Goal: Task Accomplishment & Management: Use online tool/utility

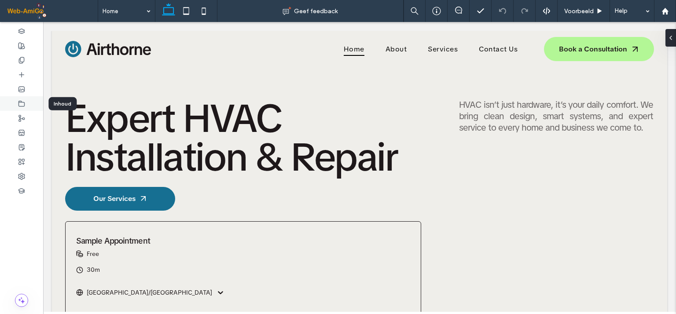
click at [23, 103] on icon at bounding box center [21, 103] width 7 height 7
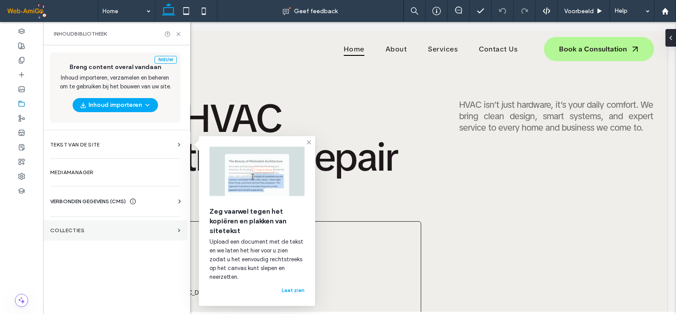
click at [87, 225] on section "COLLECTIES" at bounding box center [115, 231] width 144 height 20
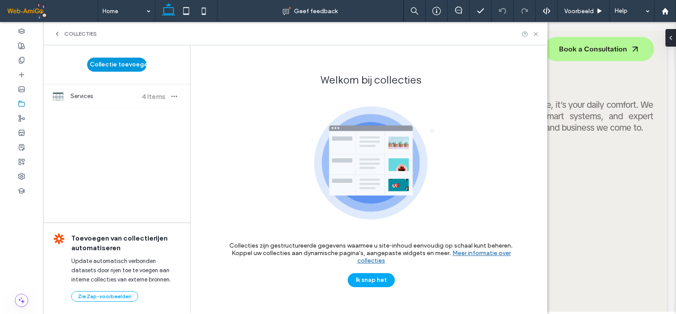
click at [126, 65] on button "Collectie toevoegen" at bounding box center [116, 65] width 59 height 14
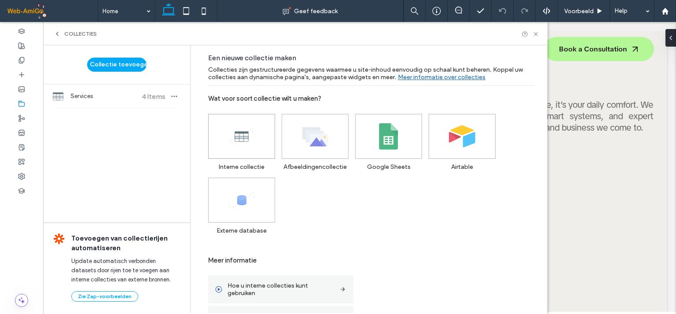
click at [250, 142] on icon at bounding box center [241, 136] width 26 height 26
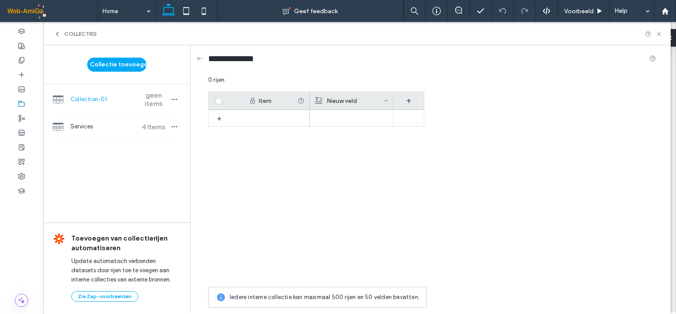
click at [265, 102] on div "Item" at bounding box center [278, 100] width 39 height 7
click at [263, 101] on div "Item" at bounding box center [278, 100] width 39 height 7
click at [220, 118] on div "+" at bounding box center [222, 118] width 11 height 16
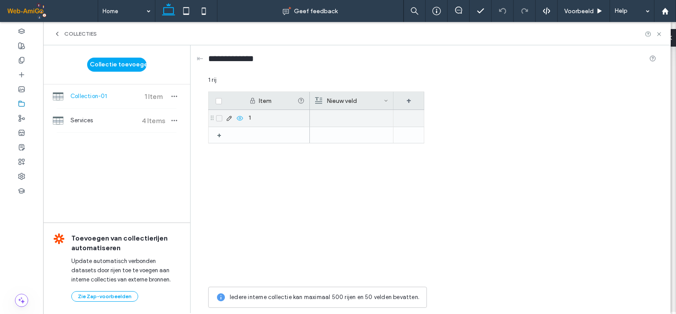
click at [257, 115] on div "1" at bounding box center [277, 118] width 66 height 17
click at [260, 118] on div "1" at bounding box center [277, 118] width 66 height 17
click at [260, 118] on input "*" at bounding box center [276, 118] width 65 height 16
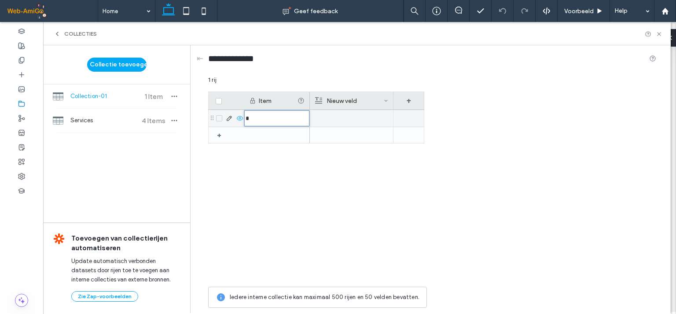
click at [260, 118] on input "*" at bounding box center [276, 118] width 65 height 16
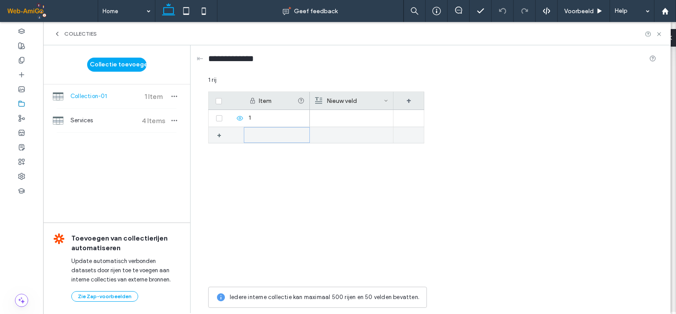
click at [255, 134] on div at bounding box center [277, 135] width 66 height 16
click at [25, 101] on icon at bounding box center [21, 103] width 7 height 7
click at [67, 32] on span "COLLECTIES" at bounding box center [80, 33] width 33 height 7
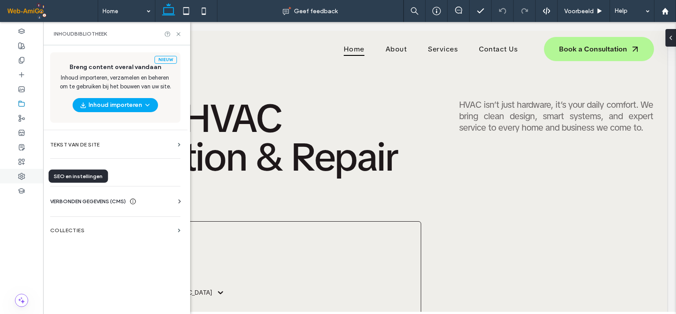
click at [22, 175] on use at bounding box center [21, 176] width 6 height 6
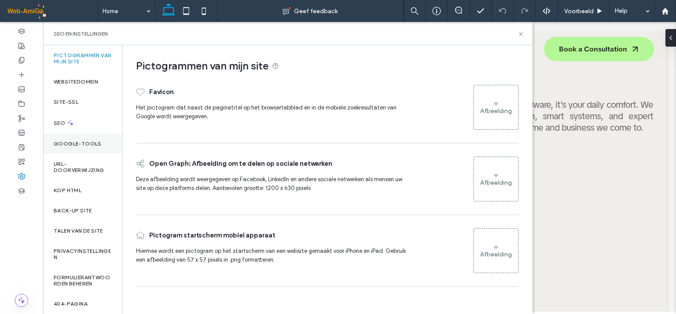
scroll to position [46, 0]
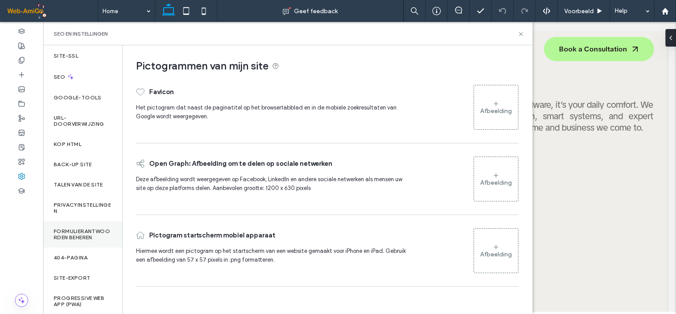
click at [77, 230] on label "Formulierantwoorden beheren" at bounding box center [83, 234] width 58 height 12
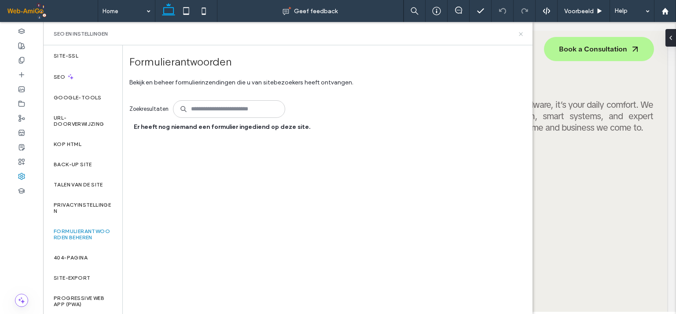
click at [519, 33] on icon at bounding box center [521, 34] width 7 height 7
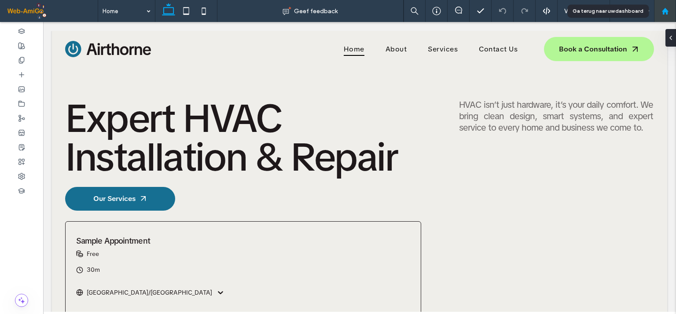
click at [664, 8] on icon at bounding box center [665, 10] width 7 height 7
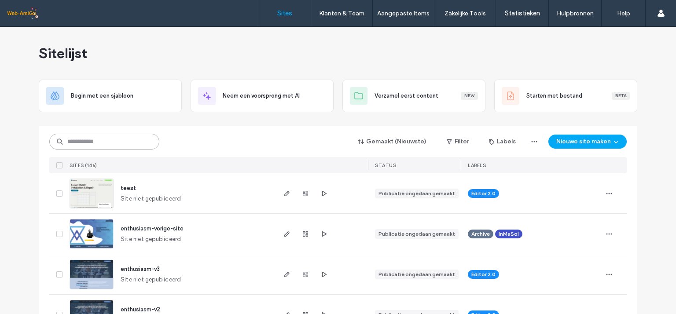
click at [105, 140] on input at bounding box center [104, 142] width 110 height 16
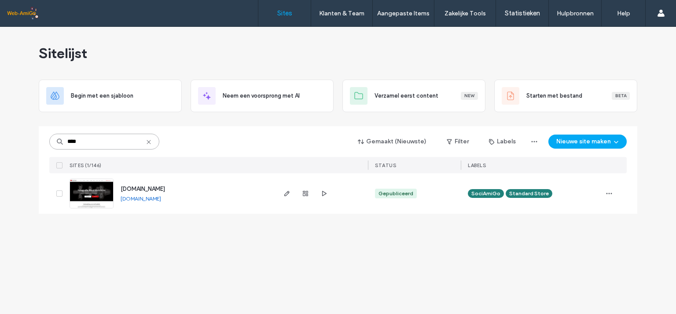
type input "****"
click at [143, 188] on span "www.fotografie-wardvleminckx.be" at bounding box center [143, 189] width 44 height 7
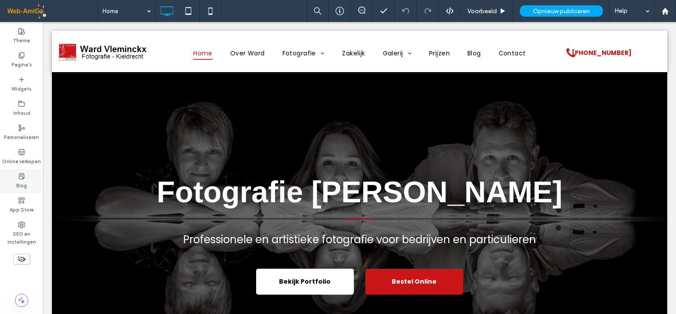
click at [23, 177] on use at bounding box center [21, 176] width 5 height 6
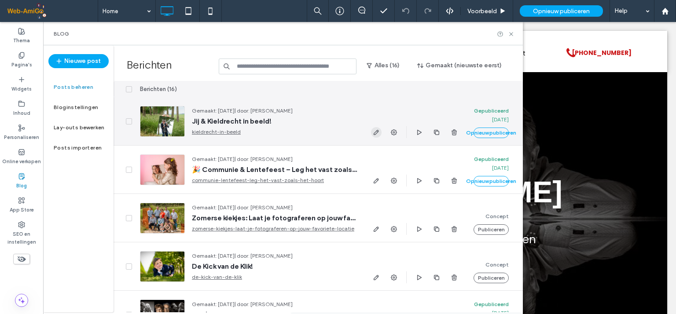
click at [375, 132] on use "button" at bounding box center [376, 132] width 5 height 5
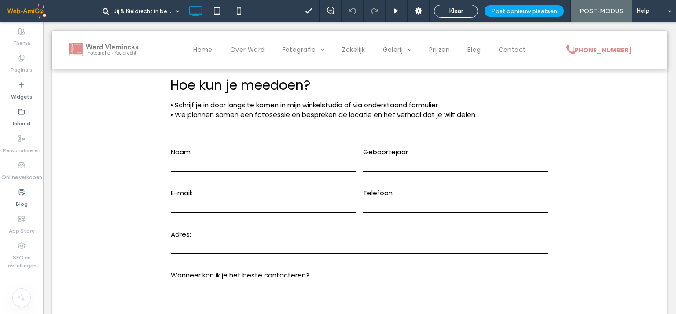
scroll to position [763, 0]
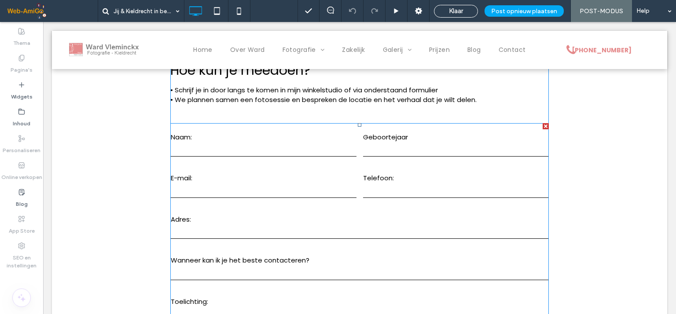
click at [248, 173] on label "E-mail:" at bounding box center [264, 178] width 186 height 10
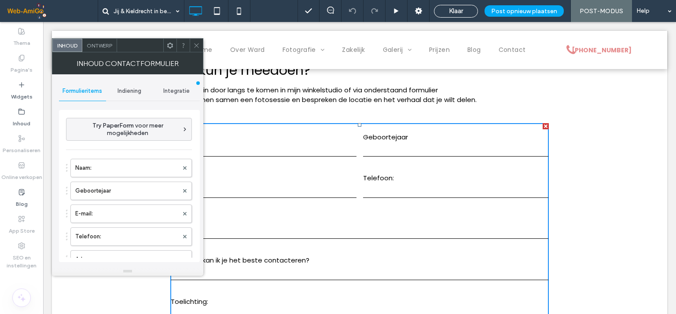
type input "**********"
click at [123, 91] on span "Indiening" at bounding box center [130, 91] width 24 height 7
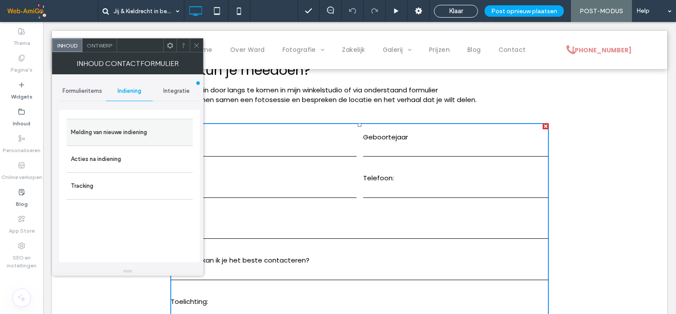
click at [109, 132] on label "Melding van nieuwe indiening" at bounding box center [130, 133] width 118 height 18
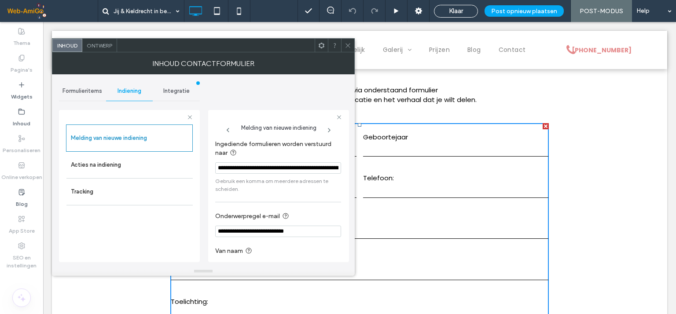
click at [71, 92] on span "Formulieritems" at bounding box center [83, 91] width 40 height 7
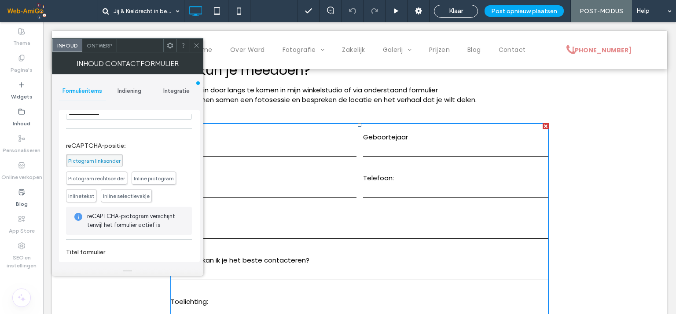
scroll to position [270, 0]
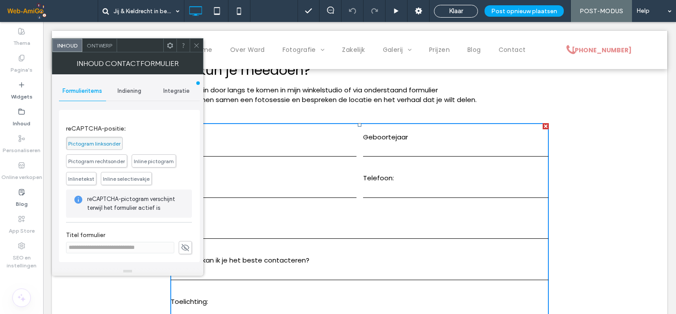
click at [197, 43] on icon at bounding box center [196, 45] width 7 height 7
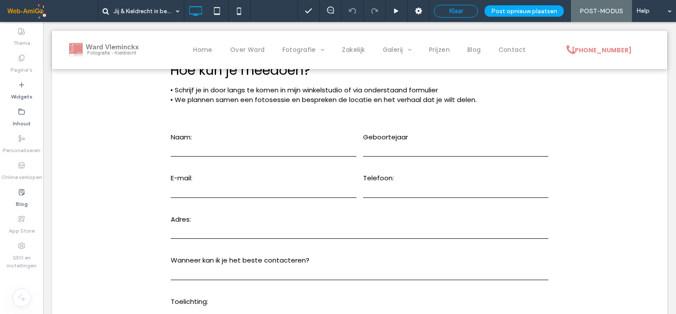
click at [460, 10] on span "Klaar" at bounding box center [456, 11] width 14 height 8
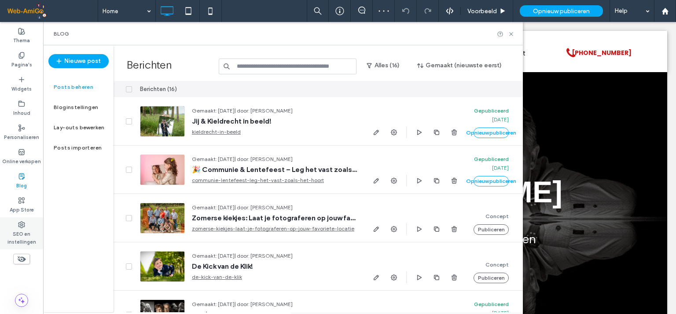
click at [24, 232] on label "SEO en instellingen" at bounding box center [21, 237] width 43 height 18
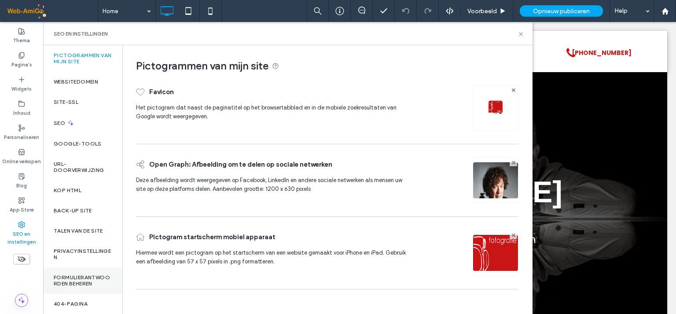
click at [77, 276] on label "Formulierantwoorden beheren" at bounding box center [83, 281] width 58 height 12
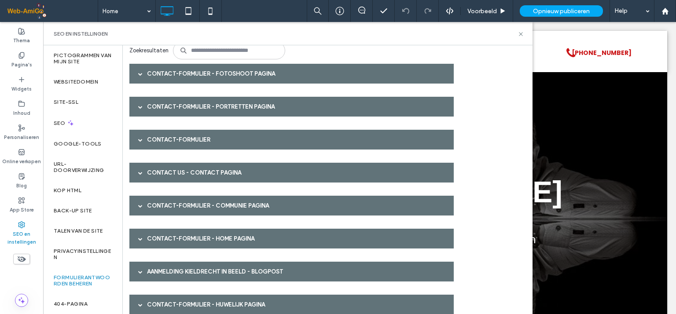
scroll to position [73, 0]
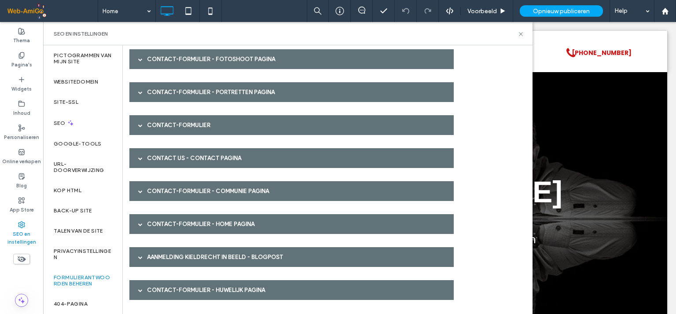
click at [140, 256] on span at bounding box center [140, 257] width 4 height 4
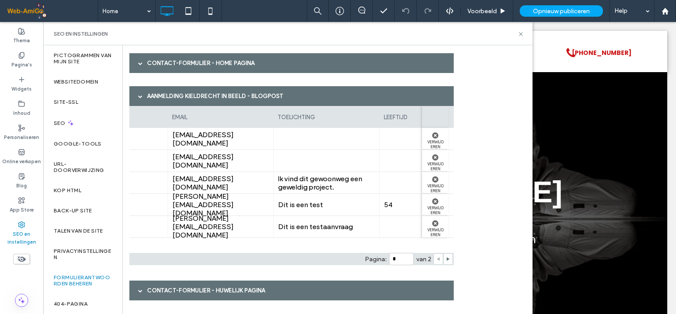
scroll to position [0, 641]
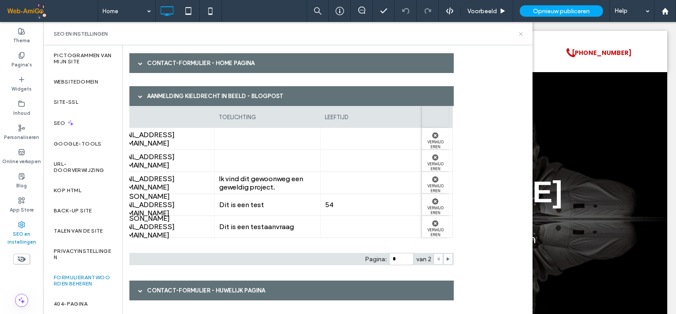
click at [522, 35] on use at bounding box center [521, 34] width 4 height 4
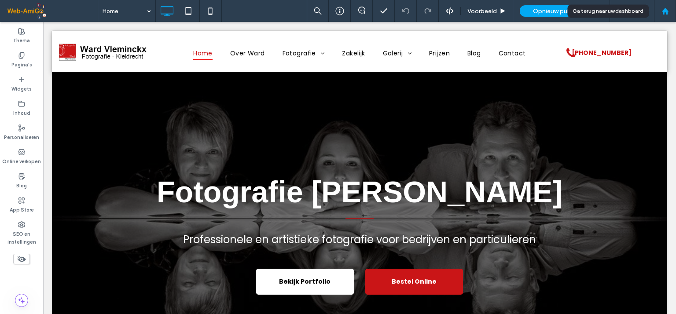
click at [665, 14] on icon at bounding box center [665, 10] width 7 height 7
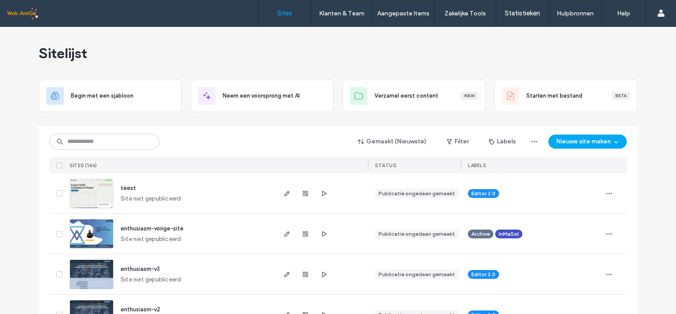
click at [124, 187] on span "teest" at bounding box center [128, 188] width 15 height 7
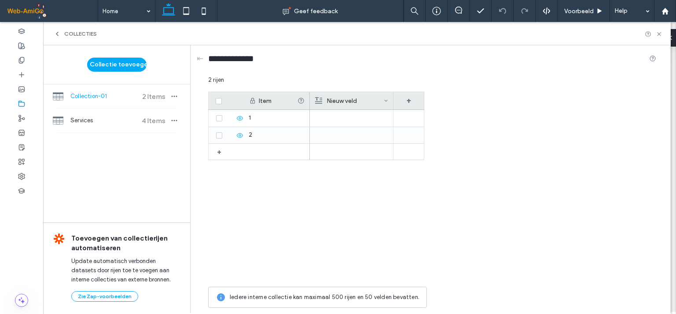
click at [90, 97] on span "Collection-01" at bounding box center [103, 96] width 66 height 9
click at [253, 119] on div "1" at bounding box center [277, 118] width 66 height 17
click at [261, 104] on div "Item" at bounding box center [278, 100] width 39 height 7
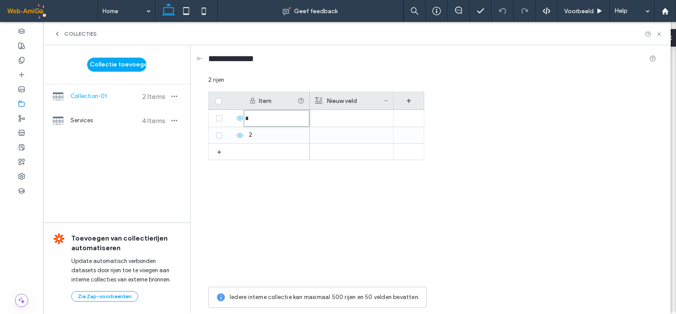
click at [265, 102] on div "Item" at bounding box center [278, 100] width 39 height 7
click at [252, 100] on icon at bounding box center [252, 100] width 7 height 7
click at [266, 121] on input "*" at bounding box center [277, 118] width 66 height 17
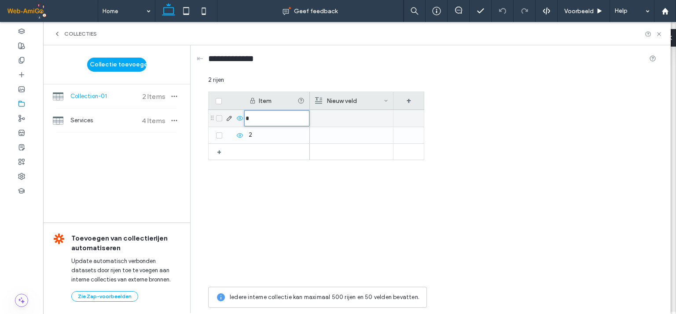
click at [266, 121] on input "*" at bounding box center [276, 118] width 65 height 16
click at [264, 119] on input "****" at bounding box center [276, 118] width 65 height 16
type input "****"
click at [342, 101] on div "Nieuw veld" at bounding box center [349, 101] width 69 height 18
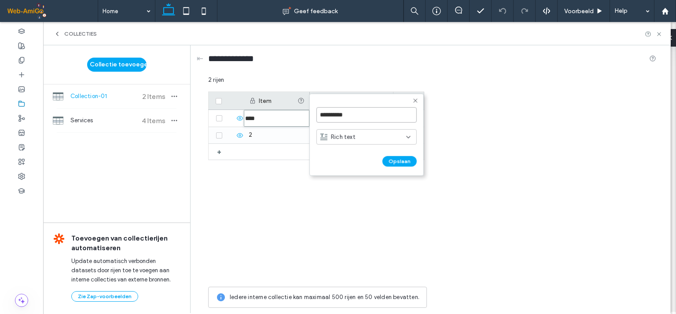
click at [342, 112] on input "**********" at bounding box center [366, 114] width 100 height 15
type input "******"
click at [346, 137] on span "Rich text" at bounding box center [343, 136] width 25 height 9
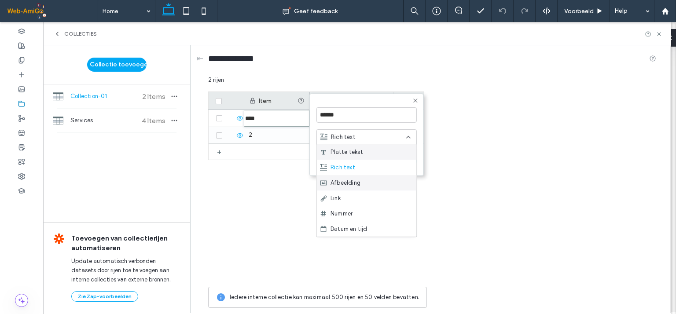
scroll to position [59, 0]
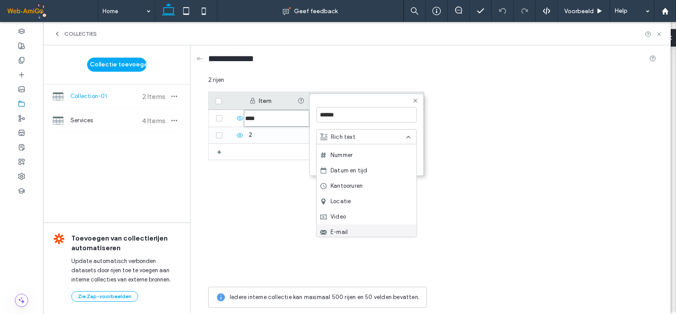
click at [345, 230] on span "E-mail" at bounding box center [339, 232] width 17 height 9
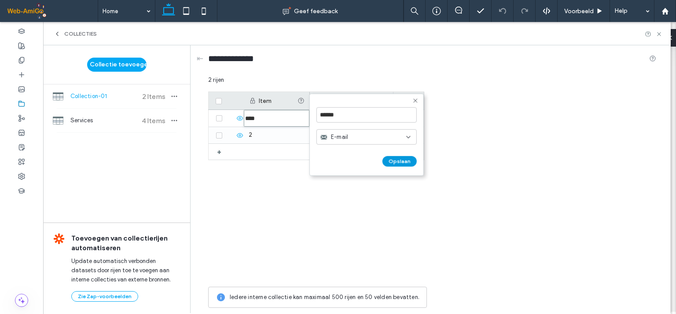
click at [397, 158] on button "Opslaan" at bounding box center [400, 161] width 34 height 11
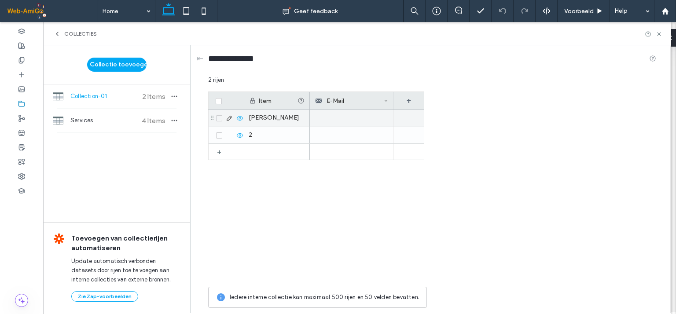
click at [317, 120] on div at bounding box center [352, 118] width 84 height 17
click at [324, 118] on div at bounding box center [352, 118] width 84 height 17
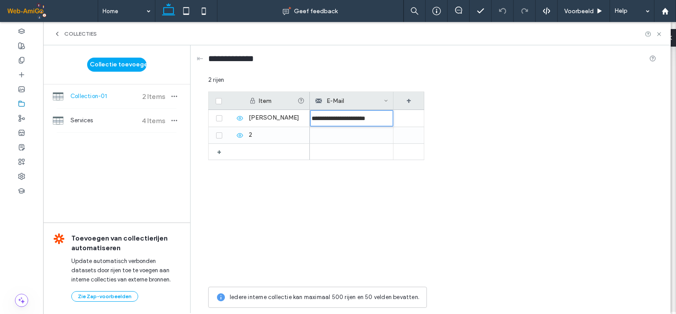
type input "**********"
click at [358, 192] on div "**********" at bounding box center [367, 196] width 114 height 173
click at [407, 100] on div "+" at bounding box center [409, 101] width 31 height 18
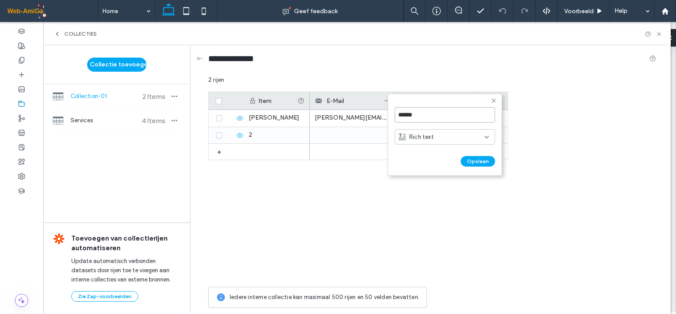
click at [412, 115] on input "******" at bounding box center [445, 114] width 100 height 15
type input "**********"
click at [412, 137] on span "Rich text" at bounding box center [421, 136] width 25 height 9
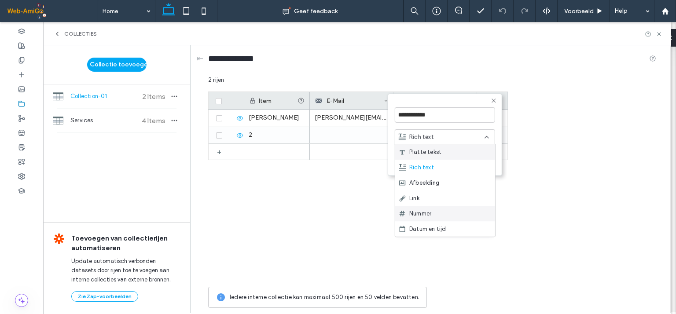
click at [430, 210] on span "Nummer" at bounding box center [420, 214] width 22 height 9
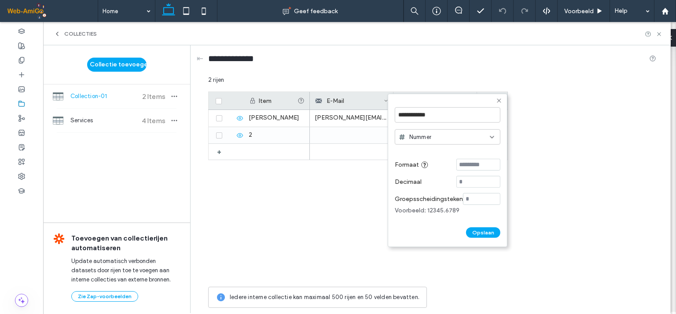
drag, startPoint x: 468, startPoint y: 166, endPoint x: 451, endPoint y: 165, distance: 17.2
click at [451, 165] on div "Formaat" at bounding box center [448, 165] width 106 height 12
type input "*"
type input "****"
click at [469, 184] on input at bounding box center [478, 182] width 44 height 12
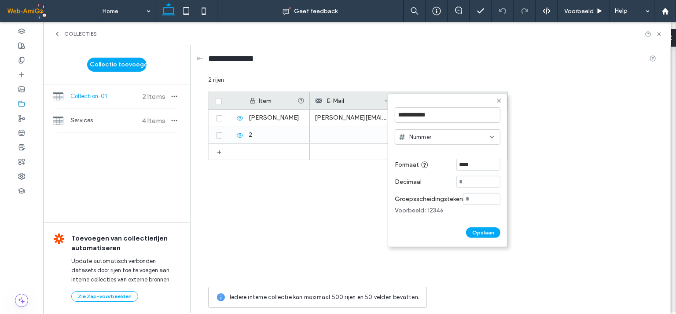
click at [469, 184] on input at bounding box center [478, 182] width 44 height 12
click at [476, 197] on input at bounding box center [481, 199] width 37 height 12
click at [479, 234] on button "Opslaan" at bounding box center [483, 233] width 34 height 11
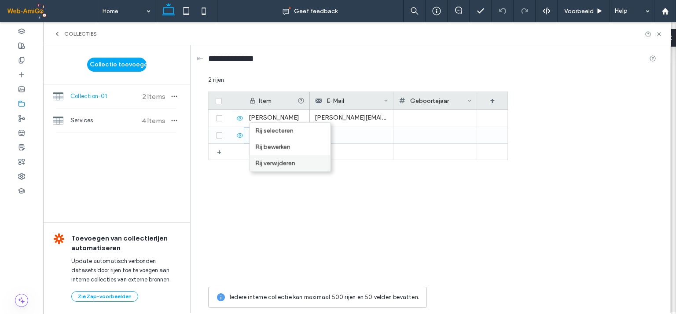
click at [281, 164] on div "Rij verwijderen" at bounding box center [290, 163] width 81 height 16
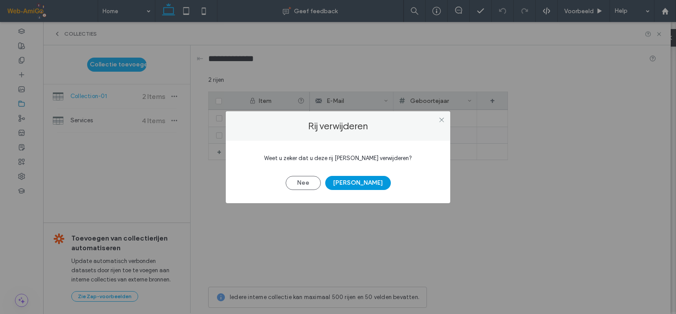
click at [352, 178] on button "[PERSON_NAME]" at bounding box center [358, 183] width 66 height 14
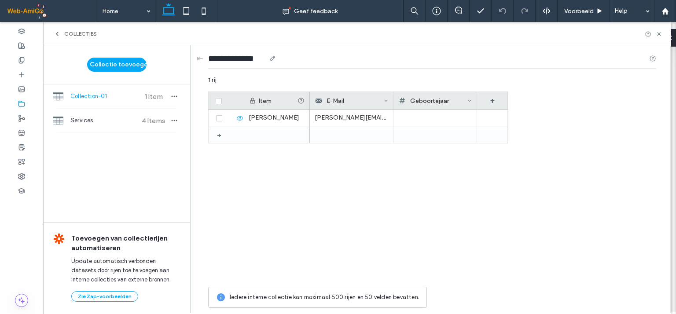
click at [229, 59] on input "**********" at bounding box center [236, 58] width 57 height 12
click at [276, 59] on icon at bounding box center [272, 58] width 7 height 7
click at [245, 59] on input "**********" at bounding box center [236, 58] width 57 height 12
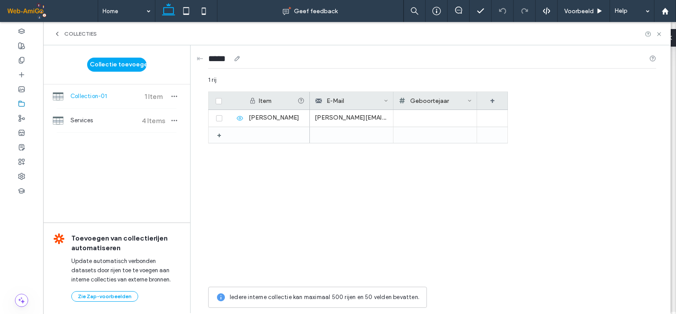
type input "*****"
click at [261, 171] on div "+ [PERSON_NAME] [PERSON_NAME][EMAIL_ADDRESS][DOMAIN_NAME]" at bounding box center [358, 196] width 300 height 173
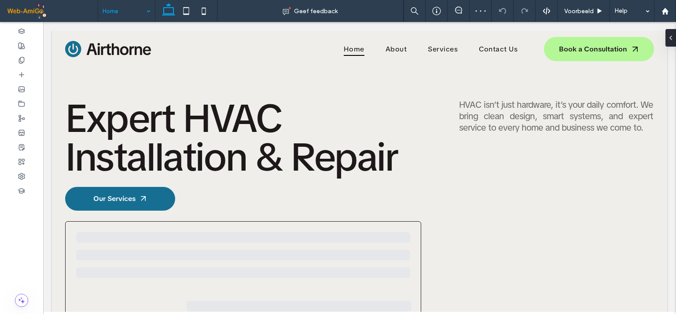
scroll to position [0, 0]
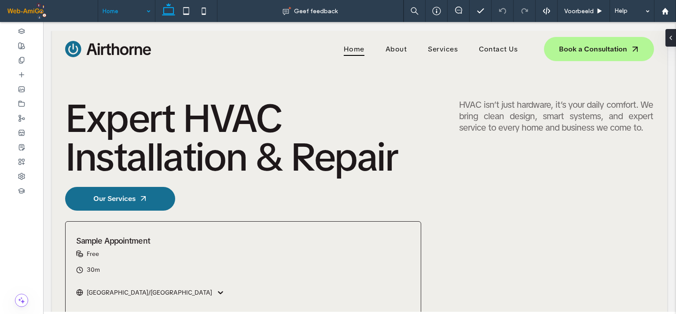
click at [136, 9] on input at bounding box center [125, 11] width 44 height 22
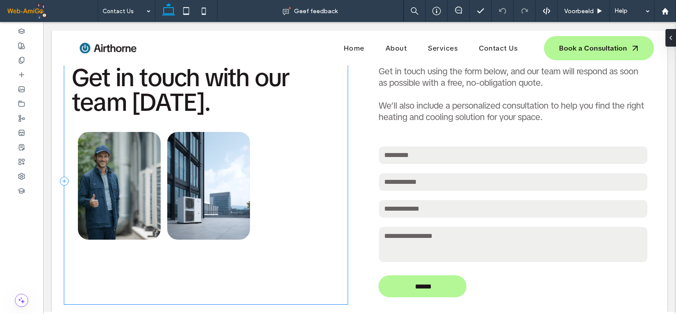
scroll to position [467, 0]
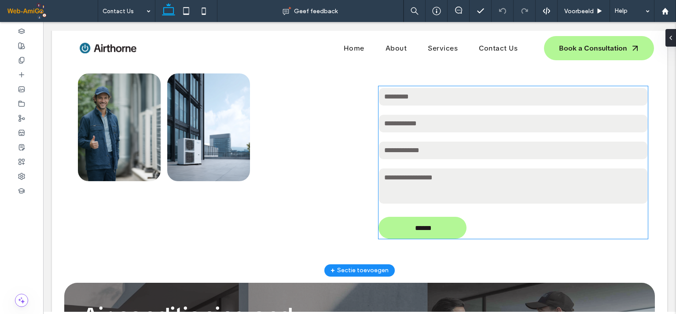
click at [454, 154] on div "Email:" at bounding box center [512, 150] width 275 height 27
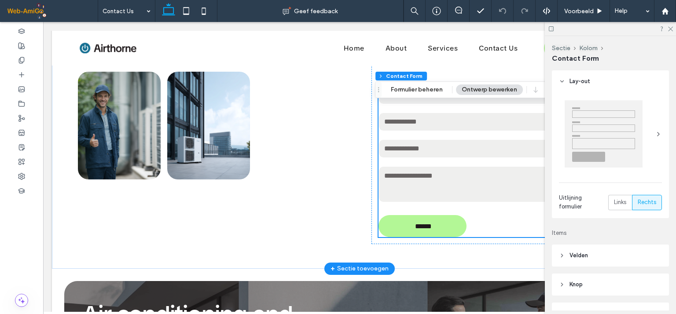
type input "*"
type input "***"
type input "**"
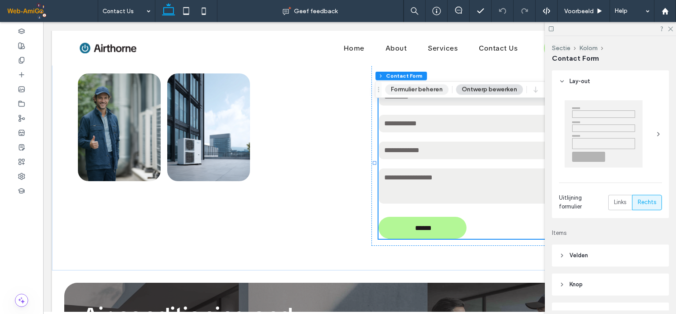
click at [420, 91] on button "Formulier beheren" at bounding box center [416, 90] width 63 height 11
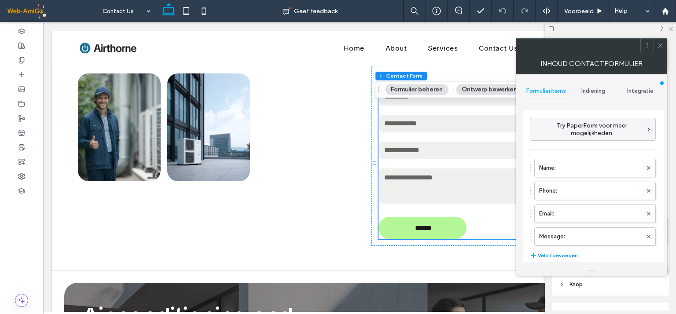
click at [552, 253] on button "Veld toevoegen" at bounding box center [554, 255] width 48 height 11
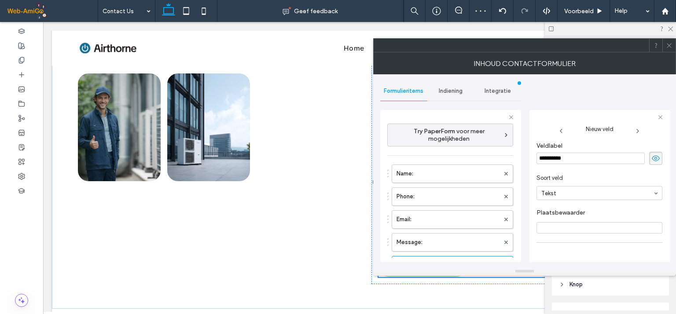
click at [560, 156] on input "**********" at bounding box center [591, 158] width 108 height 11
type input "**********"
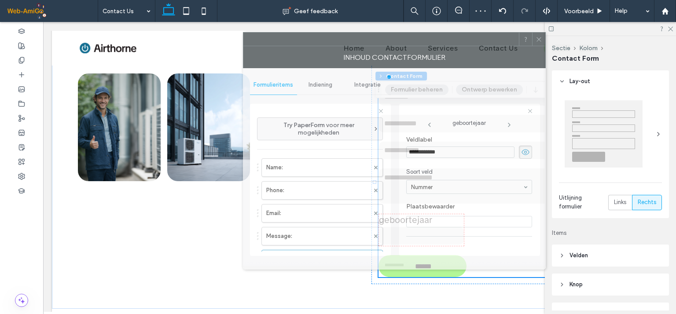
drag, startPoint x: 597, startPoint y: 46, endPoint x: 467, endPoint y: 40, distance: 130.4
click at [467, 40] on div at bounding box center [381, 39] width 276 height 13
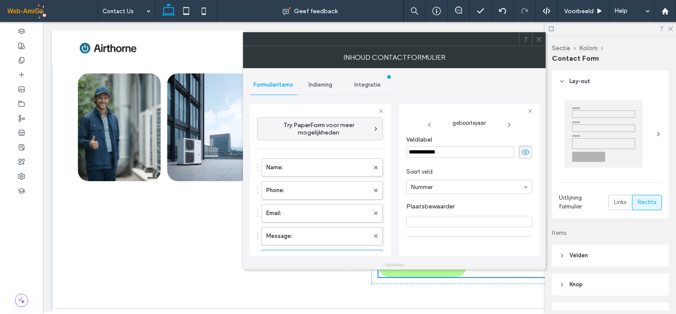
click at [537, 38] on icon at bounding box center [539, 39] width 7 height 7
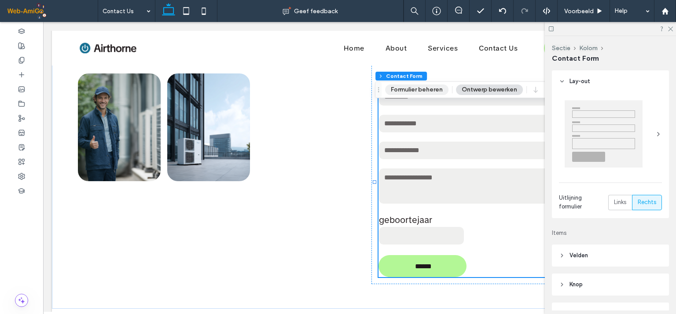
click at [417, 91] on button "Formulier beheren" at bounding box center [416, 90] width 63 height 11
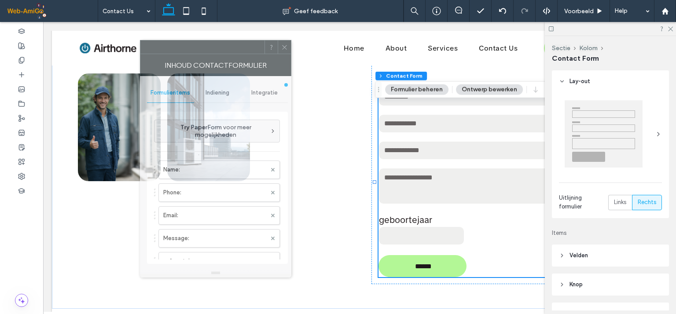
drag, startPoint x: 583, startPoint y: 47, endPoint x: 199, endPoint y: 49, distance: 383.4
click at [199, 49] on div at bounding box center [202, 46] width 124 height 13
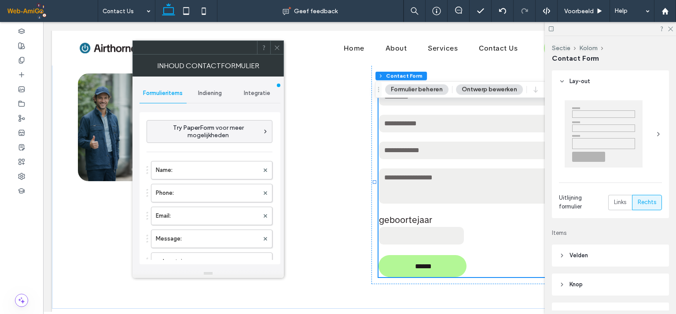
click at [214, 92] on span "Indiening" at bounding box center [210, 93] width 24 height 7
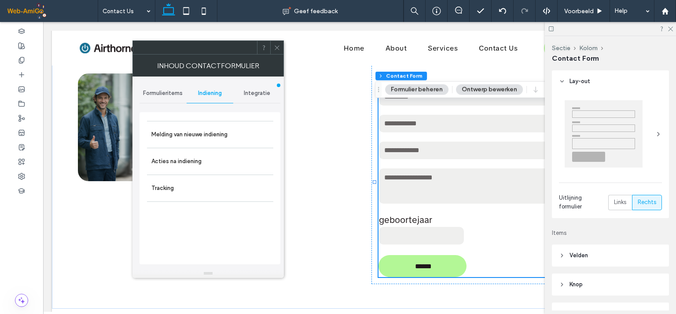
click at [261, 96] on span "Integratie" at bounding box center [257, 93] width 26 height 7
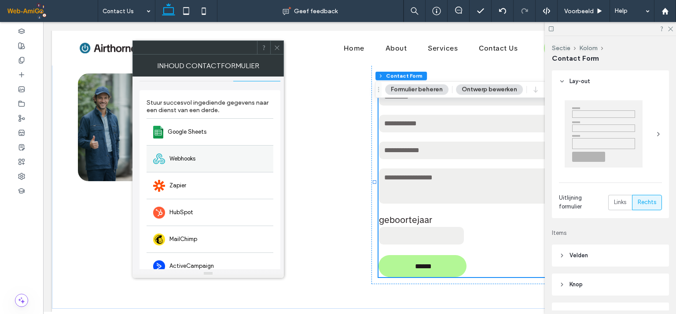
scroll to position [8, 0]
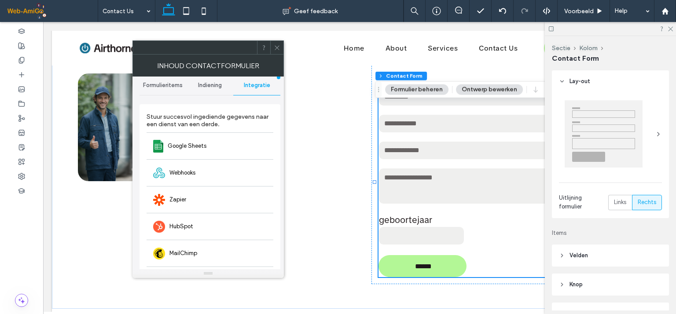
click at [204, 83] on span "Indiening" at bounding box center [210, 85] width 24 height 7
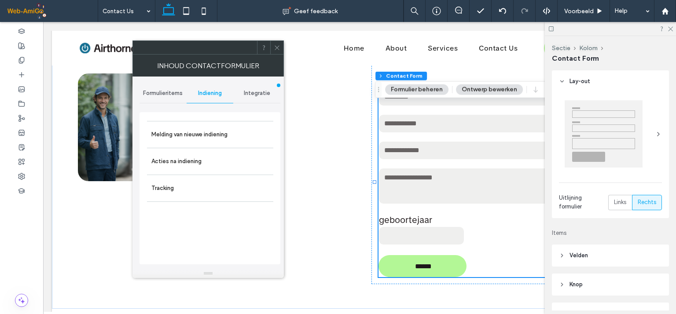
scroll to position [0, 0]
click at [178, 133] on label "Melding van nieuwe indiening" at bounding box center [210, 135] width 118 height 18
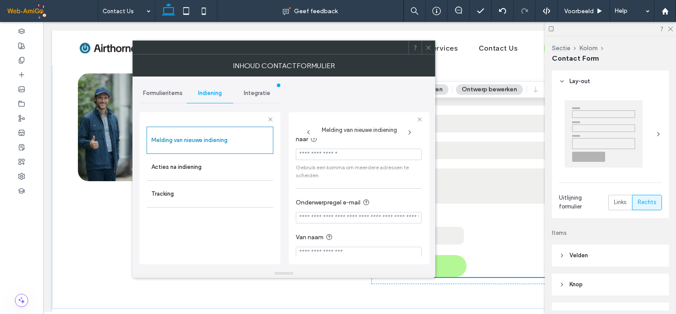
scroll to position [23, 0]
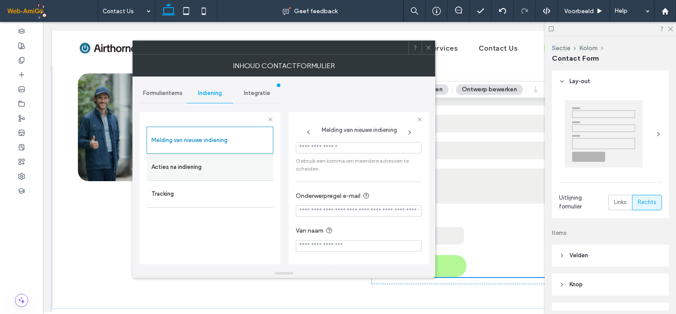
click at [188, 161] on label "Acties na indiening" at bounding box center [210, 167] width 118 height 18
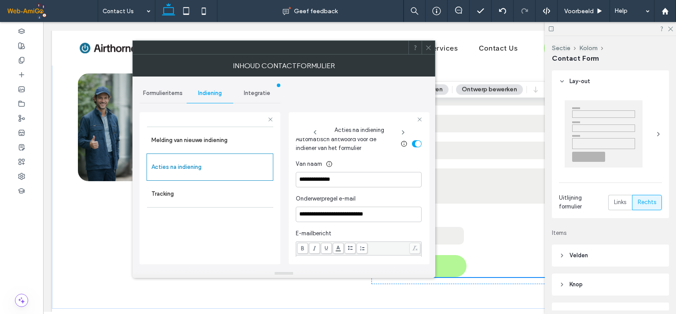
scroll to position [331, 0]
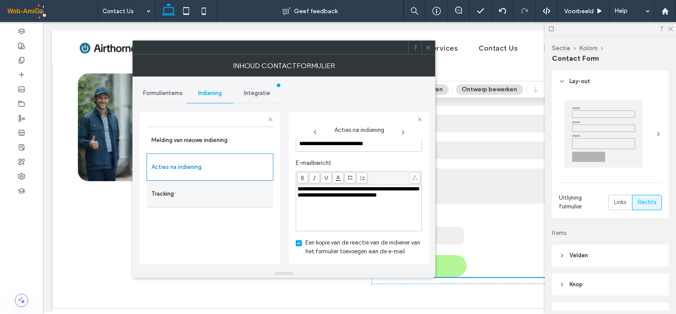
click at [194, 191] on label "Tracking" at bounding box center [210, 194] width 118 height 18
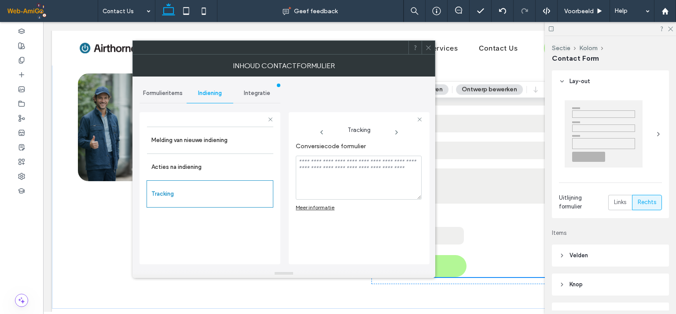
click at [258, 95] on span "Integratie" at bounding box center [257, 93] width 26 height 7
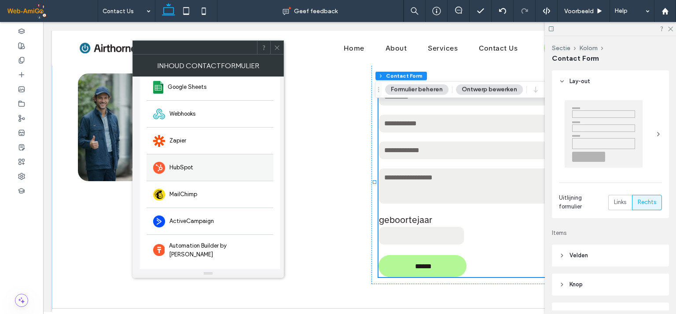
scroll to position [8, 0]
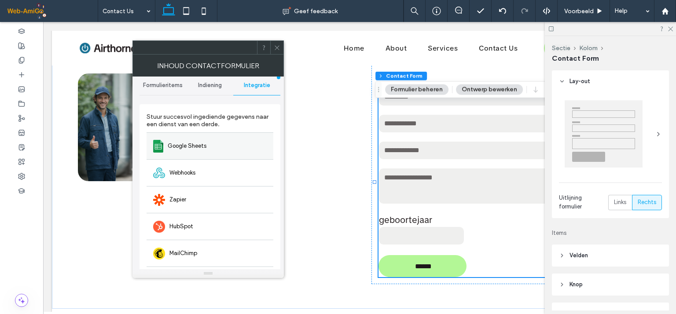
click at [197, 142] on span "Google Sheets" at bounding box center [187, 146] width 39 height 9
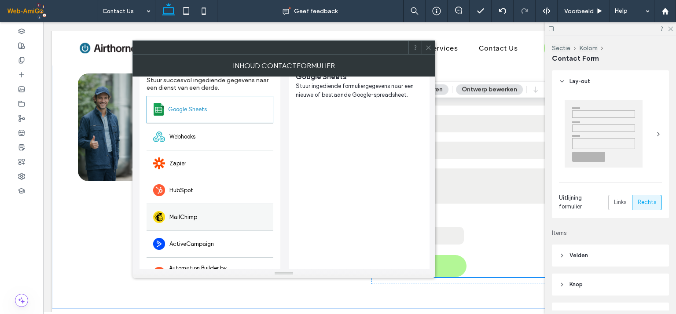
scroll to position [67, 0]
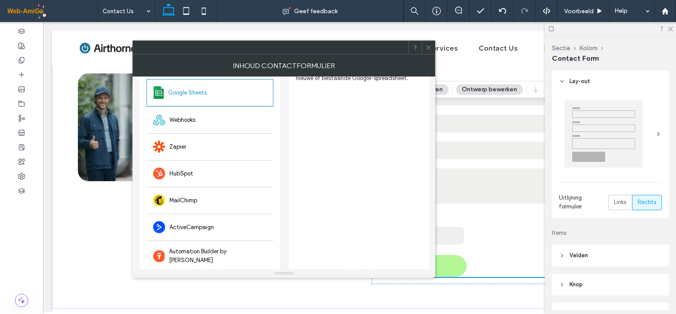
click at [427, 45] on icon at bounding box center [428, 47] width 7 height 7
